Goal: Task Accomplishment & Management: Use online tool/utility

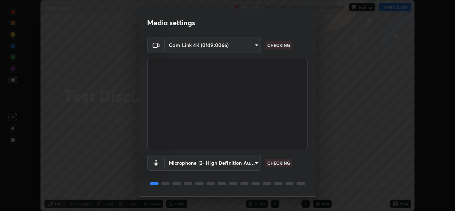
scroll to position [22, 0]
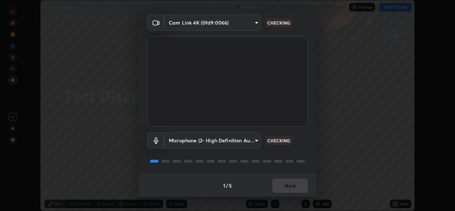
click at [286, 185] on div "1 / 5 Next" at bounding box center [227, 185] width 178 height 23
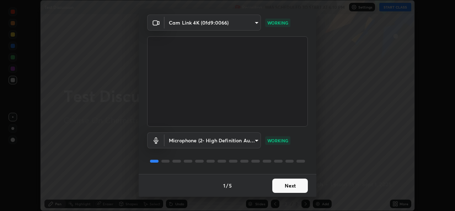
click at [287, 179] on button "Next" at bounding box center [290, 185] width 36 height 14
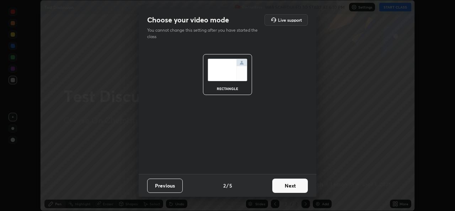
click at [288, 178] on button "Next" at bounding box center [290, 185] width 36 height 14
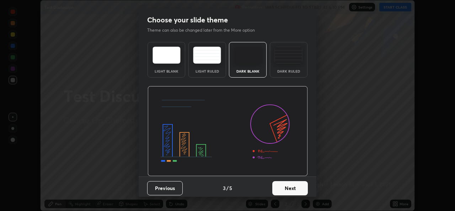
click at [287, 184] on button "Next" at bounding box center [290, 188] width 36 height 14
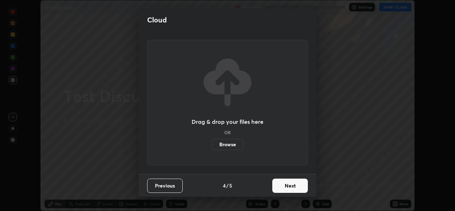
click at [288, 186] on button "Next" at bounding box center [290, 185] width 36 height 14
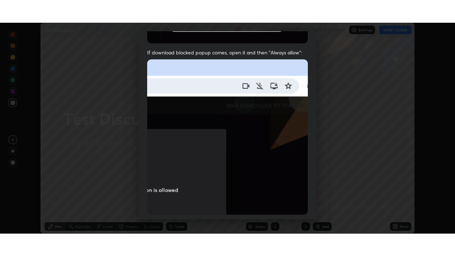
scroll to position [167, 0]
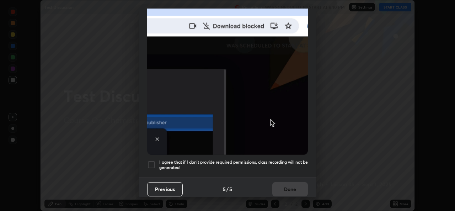
click at [265, 163] on h5 "I agree that if I don't provide required permissions, class recording will not …" at bounding box center [233, 164] width 148 height 11
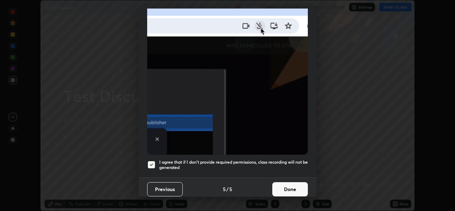
click at [283, 188] on button "Done" at bounding box center [290, 189] width 36 height 14
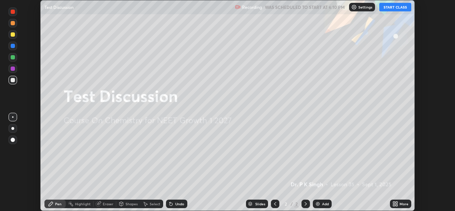
click at [401, 205] on div "More" at bounding box center [403, 204] width 9 height 4
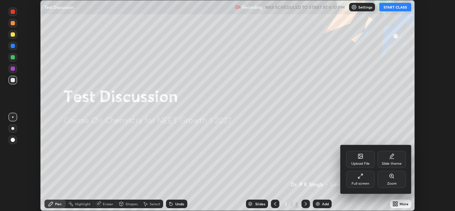
click at [367, 178] on div "Full screen" at bounding box center [360, 178] width 28 height 17
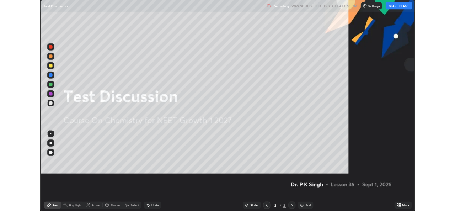
scroll to position [256, 455]
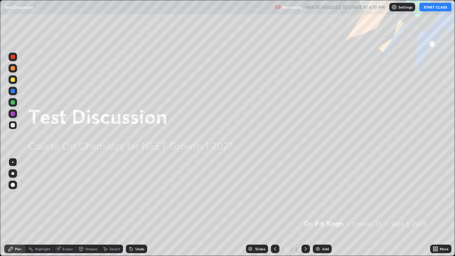
click at [434, 8] on button "START CLASS" at bounding box center [435, 7] width 32 height 9
click at [436, 210] on icon at bounding box center [436, 247] width 2 height 2
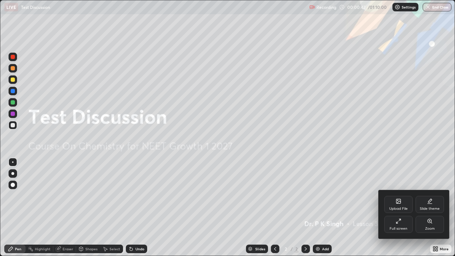
click at [394, 210] on div "Full screen" at bounding box center [398, 224] width 28 height 17
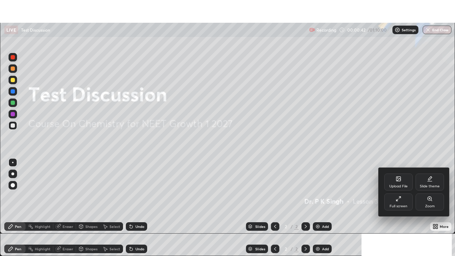
scroll to position [35298, 35054]
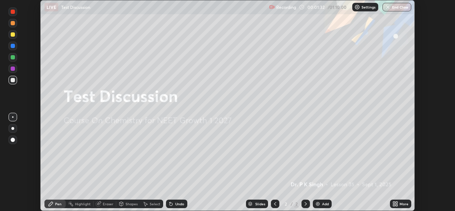
click at [396, 205] on icon at bounding box center [396, 205] width 2 height 2
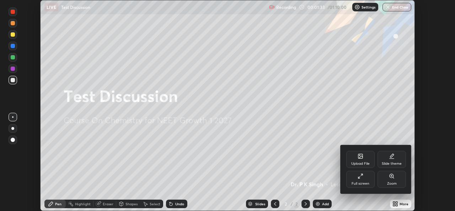
click at [363, 163] on div "Upload File" at bounding box center [360, 164] width 18 height 4
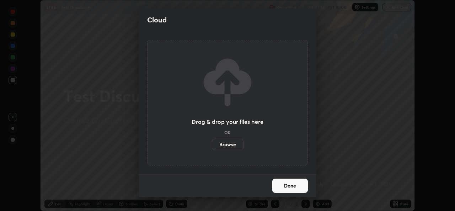
click at [233, 143] on label "Browse" at bounding box center [228, 143] width 32 height 11
click at [212, 143] on input "Browse" at bounding box center [212, 143] width 0 height 11
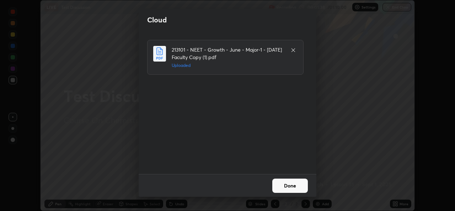
click at [287, 189] on button "Done" at bounding box center [290, 185] width 36 height 14
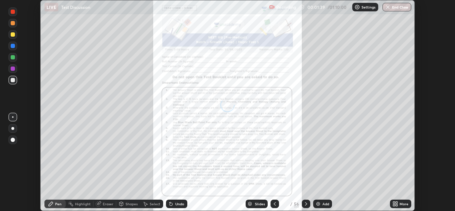
click at [396, 205] on icon at bounding box center [396, 205] width 2 height 2
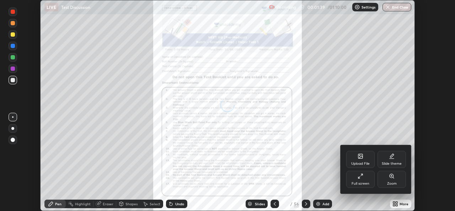
click at [359, 178] on icon at bounding box center [360, 176] width 6 height 6
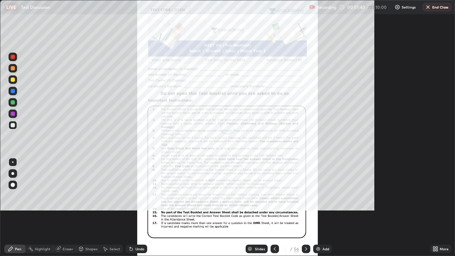
scroll to position [256, 455]
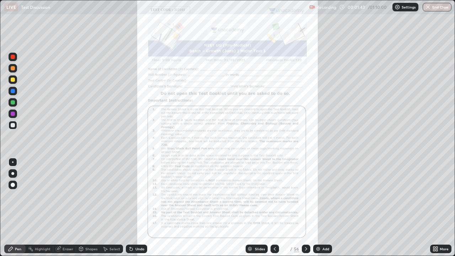
click at [274, 210] on icon at bounding box center [275, 249] width 6 height 6
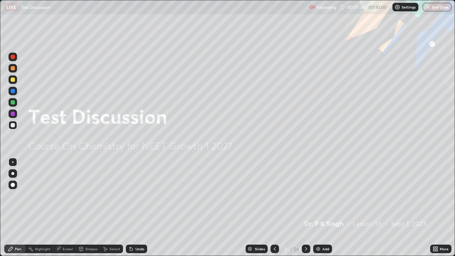
click at [305, 210] on icon at bounding box center [306, 249] width 6 height 6
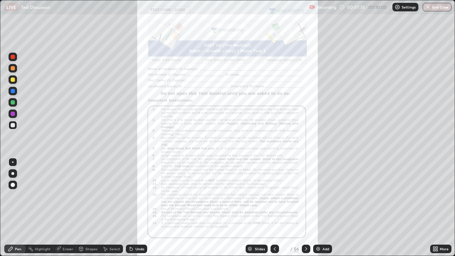
click at [306, 210] on icon at bounding box center [306, 249] width 6 height 6
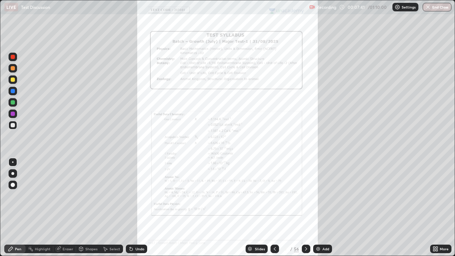
click at [306, 210] on icon at bounding box center [306, 249] width 6 height 6
click at [305, 210] on icon at bounding box center [306, 249] width 6 height 6
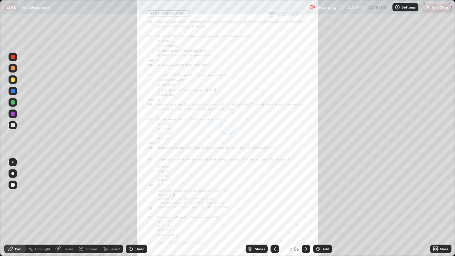
click at [305, 210] on icon at bounding box center [306, 249] width 2 height 4
click at [305, 210] on icon at bounding box center [306, 249] width 6 height 6
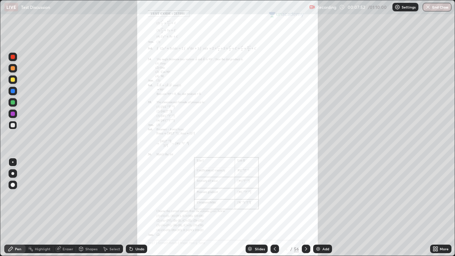
click at [305, 210] on icon at bounding box center [306, 249] width 6 height 6
click at [306, 210] on icon at bounding box center [306, 249] width 6 height 6
click at [309, 210] on div at bounding box center [305, 248] width 9 height 9
click at [305, 210] on icon at bounding box center [306, 249] width 6 height 6
click at [274, 210] on icon at bounding box center [275, 249] width 6 height 6
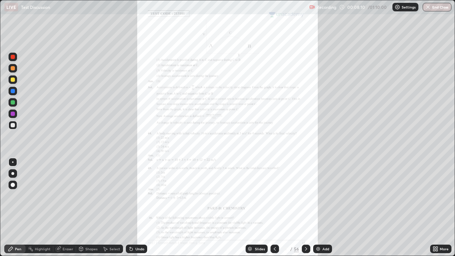
click at [305, 210] on icon at bounding box center [306, 249] width 6 height 6
click at [274, 210] on icon at bounding box center [275, 249] width 6 height 6
click at [435, 210] on icon at bounding box center [435, 249] width 6 height 6
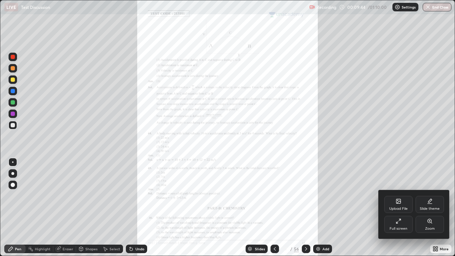
click at [428, 210] on icon at bounding box center [429, 221] width 6 height 6
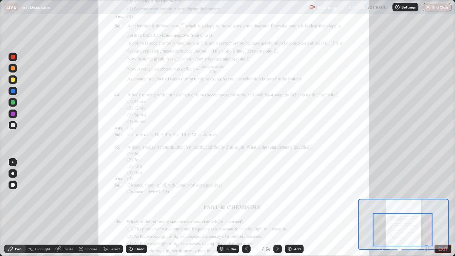
click at [401, 210] on span at bounding box center [399, 248] width 4 height 4
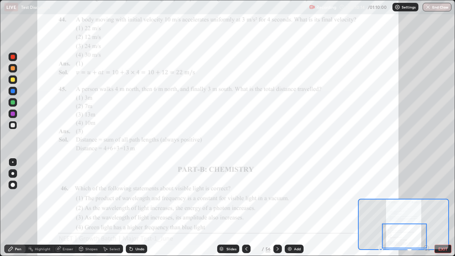
click at [15, 81] on div at bounding box center [13, 79] width 4 height 4
click at [276, 210] on icon at bounding box center [277, 249] width 6 height 6
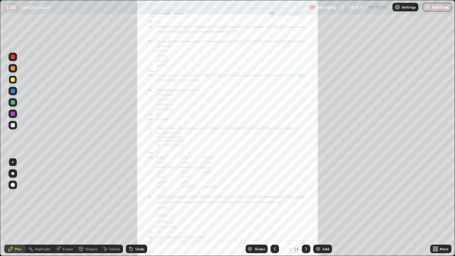
click at [436, 210] on icon at bounding box center [436, 250] width 2 height 2
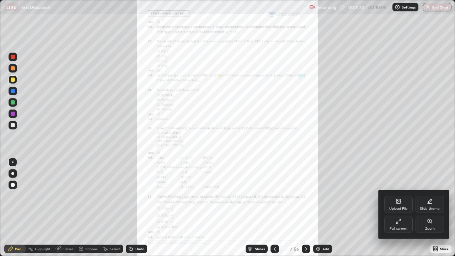
click at [429, 210] on icon at bounding box center [429, 221] width 4 height 4
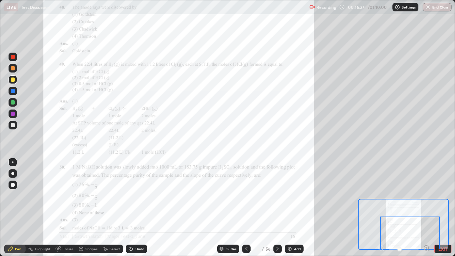
click at [278, 210] on icon at bounding box center [277, 249] width 6 height 6
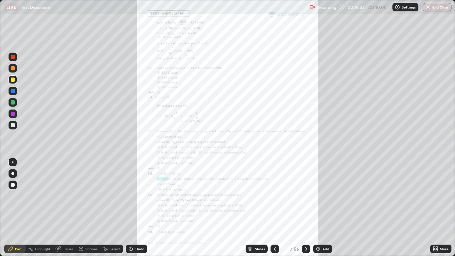
click at [436, 210] on icon at bounding box center [436, 247] width 2 height 2
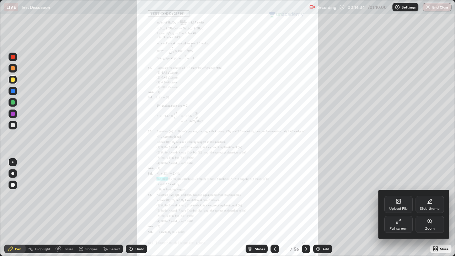
click at [425, 210] on div "Zoom" at bounding box center [429, 224] width 28 height 17
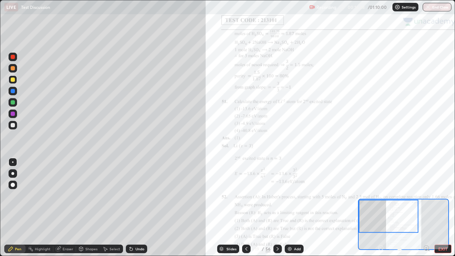
click at [382, 209] on div at bounding box center [388, 215] width 60 height 33
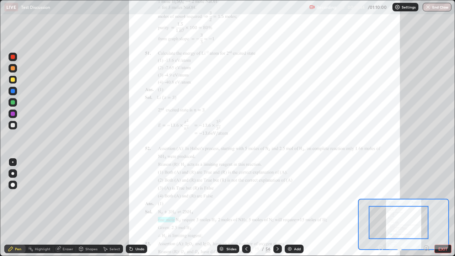
click at [405, 207] on div at bounding box center [399, 222] width 60 height 33
click at [403, 206] on div at bounding box center [399, 222] width 60 height 33
click at [384, 207] on div at bounding box center [399, 222] width 60 height 33
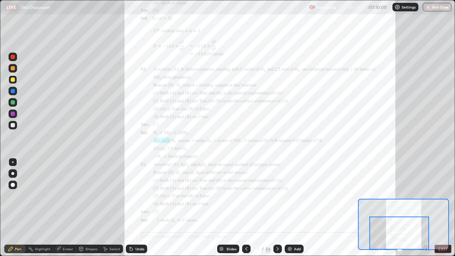
click at [400, 210] on div at bounding box center [399, 232] width 60 height 33
click at [277, 210] on icon at bounding box center [277, 249] width 6 height 6
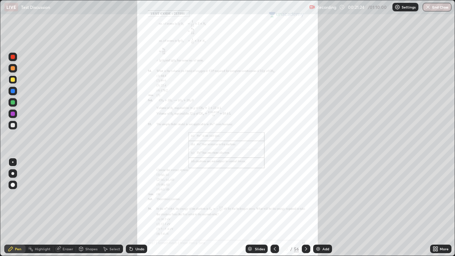
click at [434, 210] on icon at bounding box center [435, 249] width 6 height 6
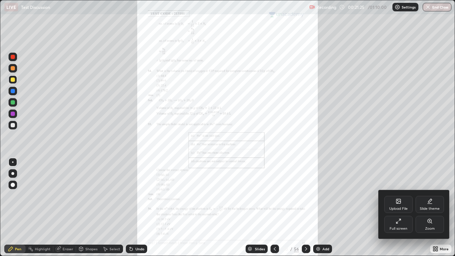
click at [428, 210] on icon at bounding box center [429, 221] width 4 height 4
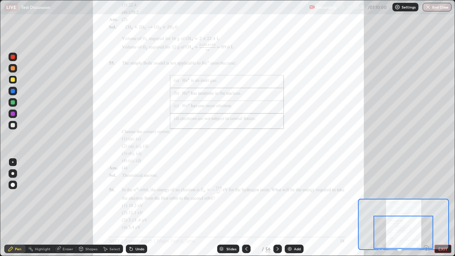
click at [406, 210] on div at bounding box center [403, 231] width 60 height 33
click at [407, 210] on div at bounding box center [403, 231] width 60 height 33
click at [416, 210] on div at bounding box center [403, 231] width 60 height 33
click at [276, 210] on icon at bounding box center [277, 249] width 6 height 6
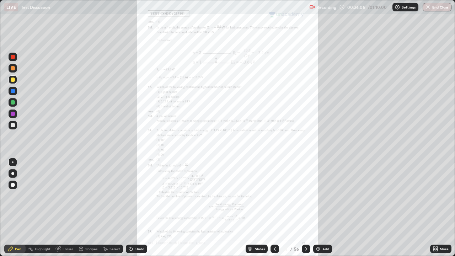
click at [435, 210] on div "More" at bounding box center [440, 248] width 21 height 9
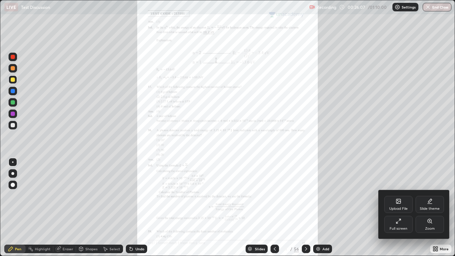
click at [426, 210] on div "Zoom" at bounding box center [429, 224] width 28 height 17
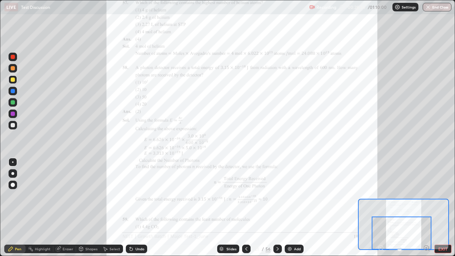
click at [276, 210] on div at bounding box center [277, 248] width 9 height 14
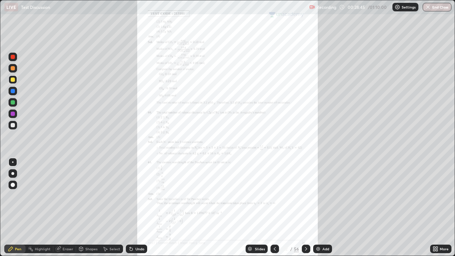
click at [273, 210] on div at bounding box center [274, 248] width 9 height 9
click at [305, 210] on icon at bounding box center [306, 249] width 6 height 6
click at [434, 210] on icon at bounding box center [434, 247] width 2 height 2
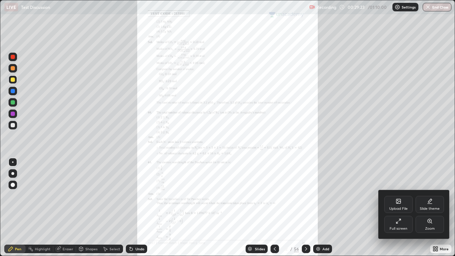
click at [429, 210] on div "Zoom" at bounding box center [429, 224] width 28 height 17
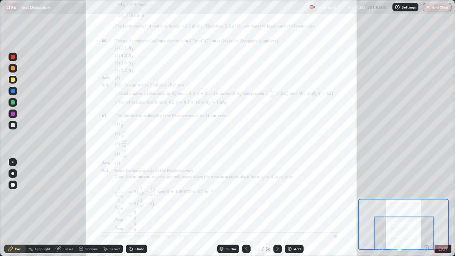
click at [277, 210] on icon at bounding box center [277, 249] width 6 height 6
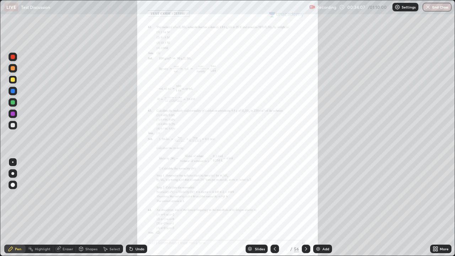
click at [273, 210] on div at bounding box center [274, 248] width 9 height 9
click at [305, 210] on icon at bounding box center [306, 249] width 6 height 6
click at [436, 210] on icon at bounding box center [436, 247] width 2 height 2
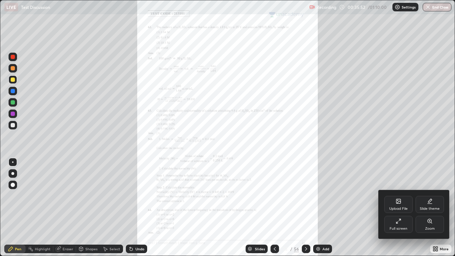
click at [429, 210] on icon at bounding box center [429, 221] width 4 height 4
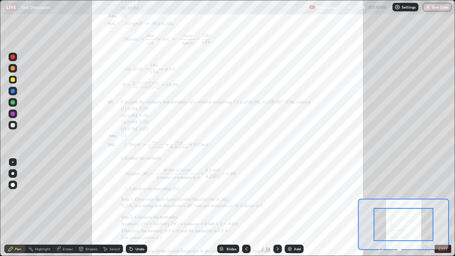
click at [246, 210] on icon at bounding box center [246, 249] width 6 height 6
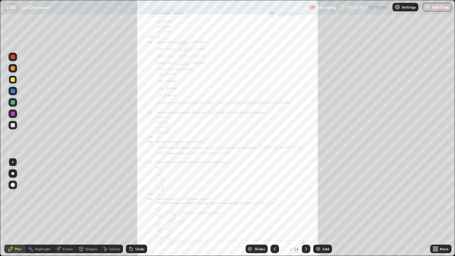
click at [304, 210] on div at bounding box center [305, 248] width 9 height 9
click at [436, 210] on icon at bounding box center [436, 247] width 2 height 2
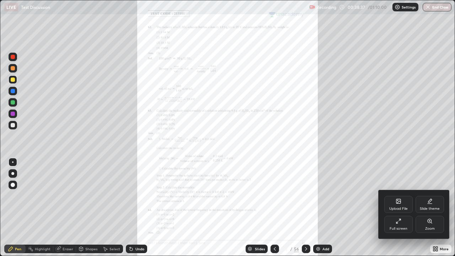
click at [426, 210] on icon at bounding box center [429, 221] width 6 height 6
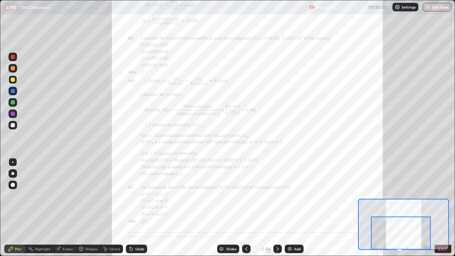
click at [277, 210] on div at bounding box center [277, 248] width 9 height 9
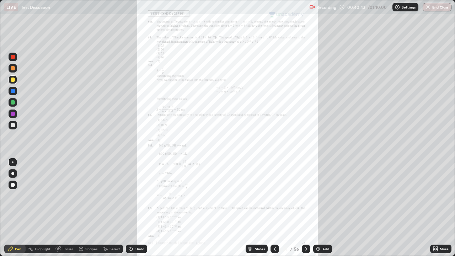
click at [436, 210] on icon at bounding box center [436, 247] width 2 height 2
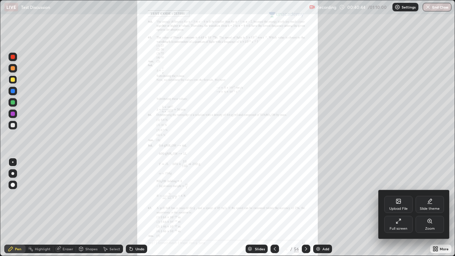
click at [429, 210] on icon at bounding box center [429, 221] width 4 height 4
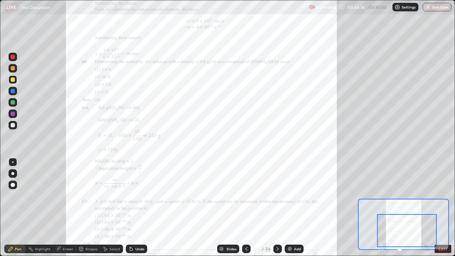
click at [407, 210] on div at bounding box center [407, 230] width 60 height 33
click at [276, 210] on icon at bounding box center [277, 249] width 6 height 6
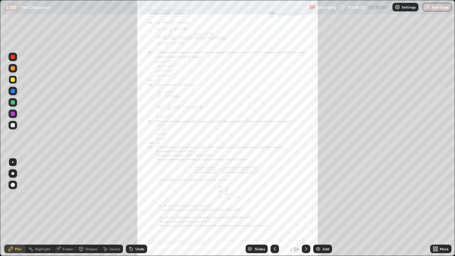
click at [275, 210] on icon at bounding box center [275, 249] width 6 height 6
click at [435, 210] on icon at bounding box center [436, 247] width 2 height 2
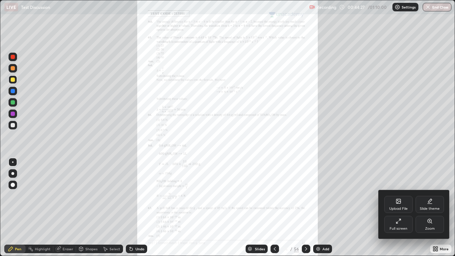
click at [428, 210] on div "Zoom" at bounding box center [429, 224] width 28 height 17
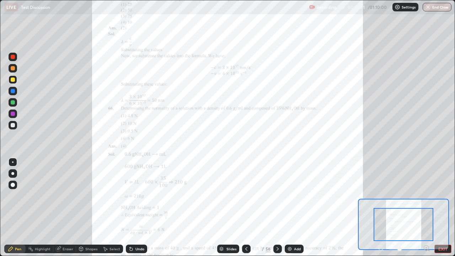
click at [246, 210] on icon at bounding box center [246, 249] width 6 height 6
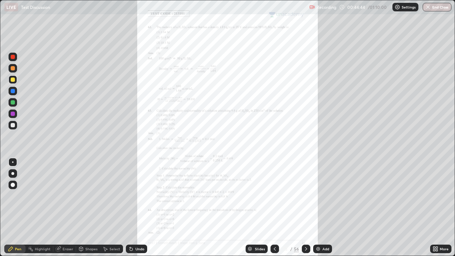
click at [304, 210] on icon at bounding box center [306, 249] width 6 height 6
click at [305, 210] on icon at bounding box center [306, 249] width 6 height 6
click at [274, 210] on icon at bounding box center [275, 249] width 6 height 6
click at [435, 210] on icon at bounding box center [435, 249] width 6 height 6
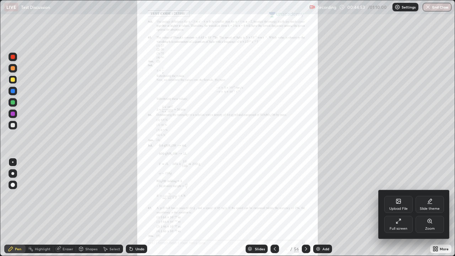
click at [431, 210] on icon at bounding box center [430, 222] width 1 height 1
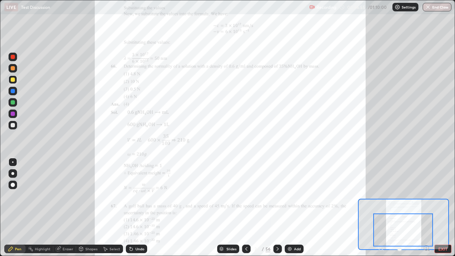
click at [279, 210] on div at bounding box center [277, 248] width 9 height 9
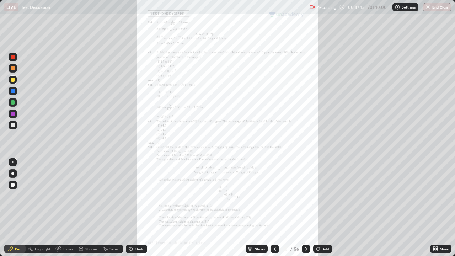
click at [439, 210] on div "More" at bounding box center [440, 248] width 21 height 9
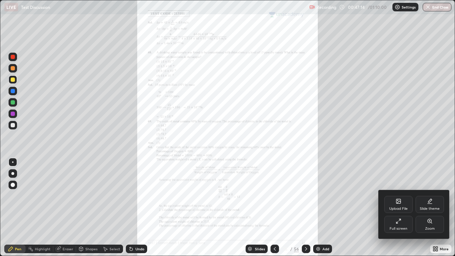
click at [429, 210] on icon at bounding box center [429, 220] width 0 height 1
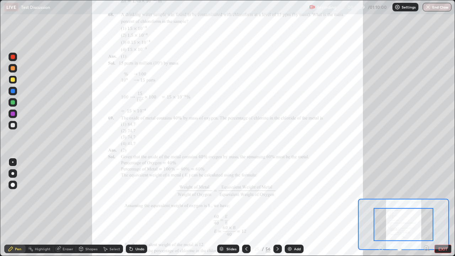
click at [15, 79] on div at bounding box center [13, 79] width 9 height 9
click at [159, 117] on button "Undo" at bounding box center [152, 121] width 21 height 9
click at [278, 210] on div at bounding box center [277, 248] width 9 height 9
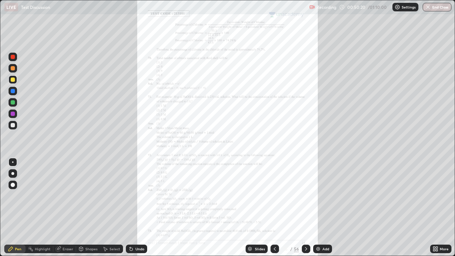
click at [436, 210] on icon at bounding box center [436, 247] width 2 height 2
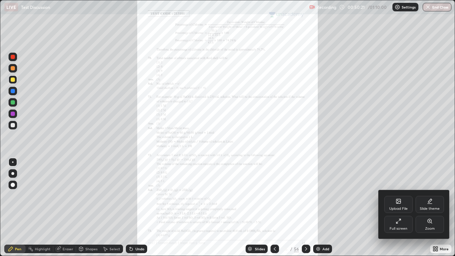
click at [430, 210] on icon at bounding box center [430, 222] width 1 height 1
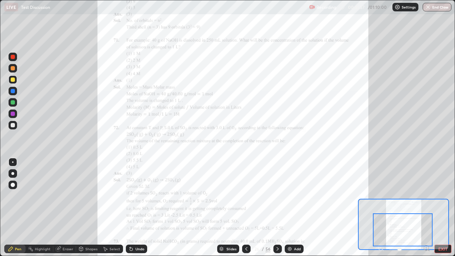
click at [409, 210] on div at bounding box center [402, 229] width 60 height 33
click at [277, 210] on icon at bounding box center [277, 249] width 2 height 4
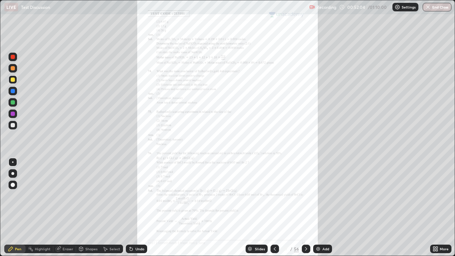
click at [436, 210] on icon at bounding box center [436, 247] width 2 height 2
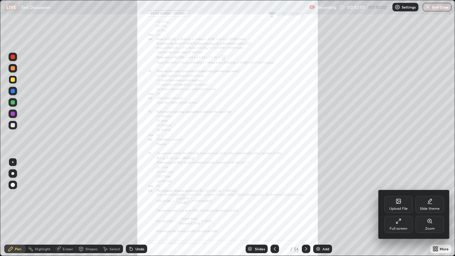
click at [427, 210] on icon at bounding box center [429, 221] width 4 height 4
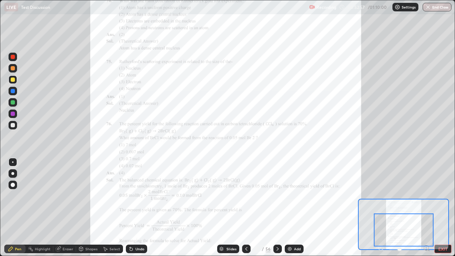
click at [276, 210] on icon at bounding box center [277, 249] width 6 height 6
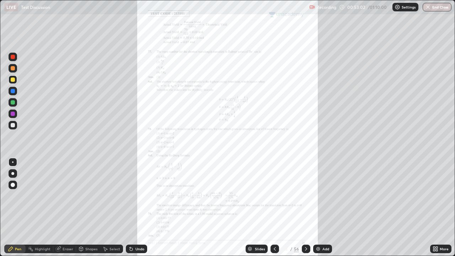
click at [435, 210] on icon at bounding box center [434, 247] width 2 height 2
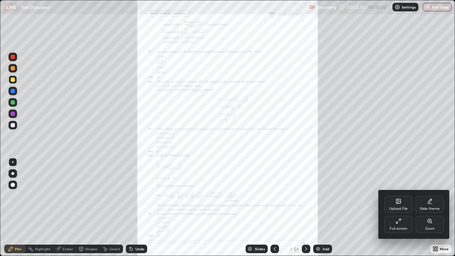
click at [426, 210] on div "Zoom" at bounding box center [429, 224] width 28 height 17
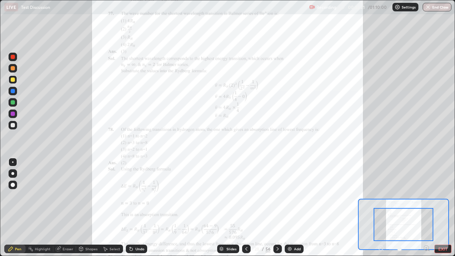
click at [276, 210] on icon at bounding box center [277, 249] width 6 height 6
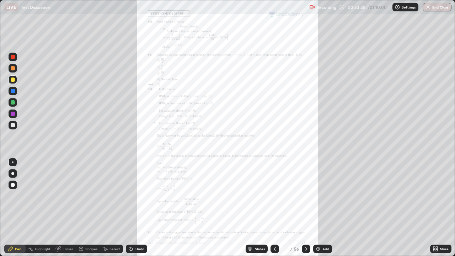
click at [434, 210] on icon at bounding box center [434, 247] width 2 height 2
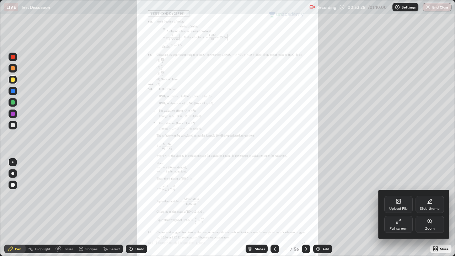
click at [425, 210] on div "Zoom" at bounding box center [429, 224] width 28 height 17
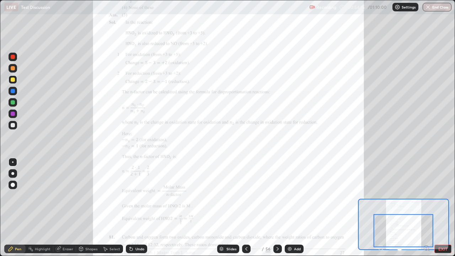
click at [276, 210] on icon at bounding box center [277, 249] width 6 height 6
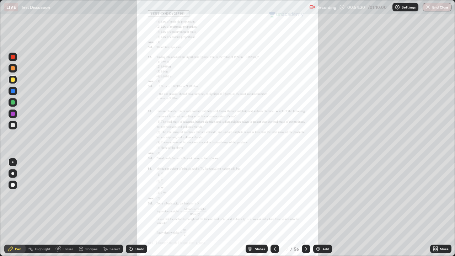
click at [436, 210] on icon at bounding box center [436, 247] width 2 height 2
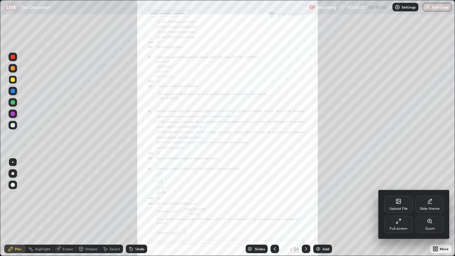
click at [426, 210] on icon at bounding box center [429, 221] width 6 height 6
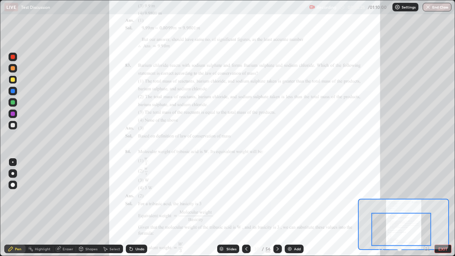
click at [276, 210] on icon at bounding box center [277, 249] width 6 height 6
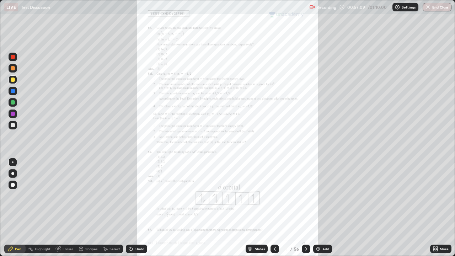
click at [305, 210] on icon at bounding box center [306, 249] width 6 height 6
click at [304, 210] on div at bounding box center [305, 248] width 9 height 9
click at [436, 6] on button "End Class" at bounding box center [436, 7] width 29 height 9
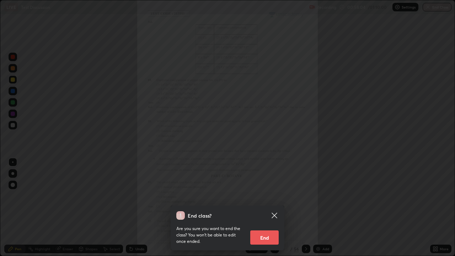
click at [266, 210] on button "End" at bounding box center [264, 237] width 28 height 14
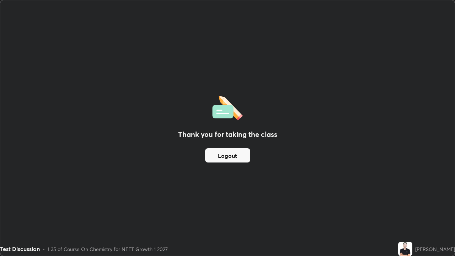
click at [234, 153] on button "Logout" at bounding box center [227, 155] width 45 height 14
click at [232, 153] on button "Logout" at bounding box center [227, 155] width 45 height 14
click at [234, 156] on button "Logout" at bounding box center [227, 155] width 45 height 14
click at [231, 155] on button "Logout" at bounding box center [227, 155] width 45 height 14
click at [231, 154] on button "Logout" at bounding box center [227, 155] width 45 height 14
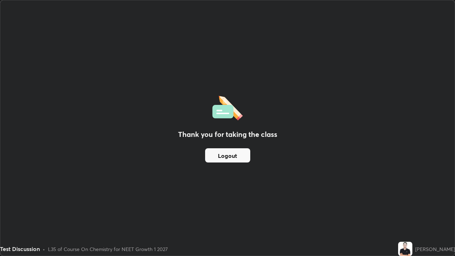
click at [231, 154] on button "Logout" at bounding box center [227, 155] width 45 height 14
click at [224, 156] on button "Logout" at bounding box center [227, 155] width 45 height 14
click at [229, 155] on button "Logout" at bounding box center [227, 155] width 45 height 14
click at [225, 156] on button "Logout" at bounding box center [227, 155] width 45 height 14
click at [224, 152] on button "Logout" at bounding box center [227, 155] width 45 height 14
